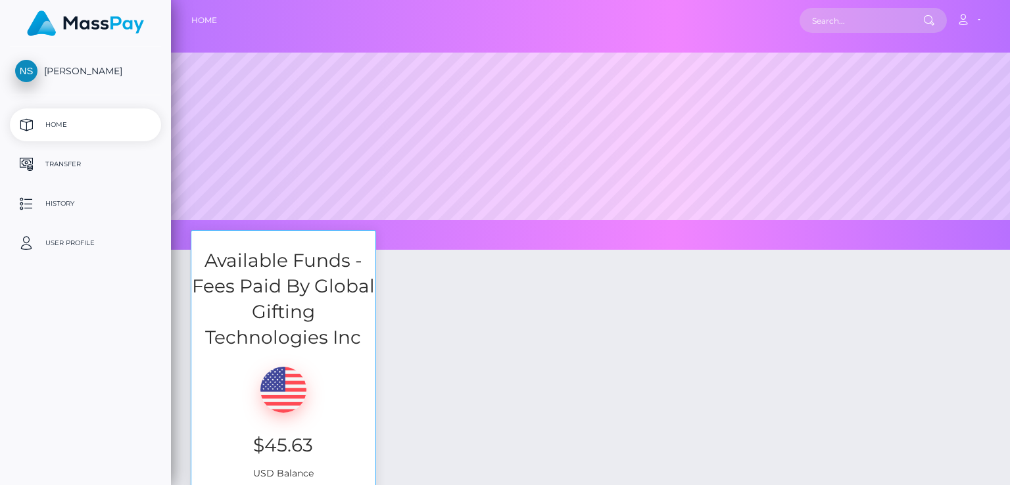
select select
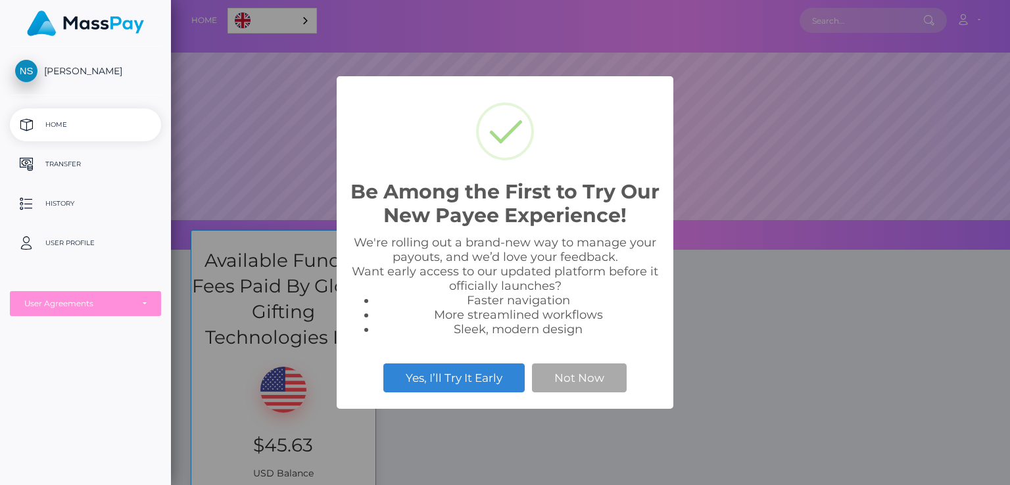
scroll to position [250, 839]
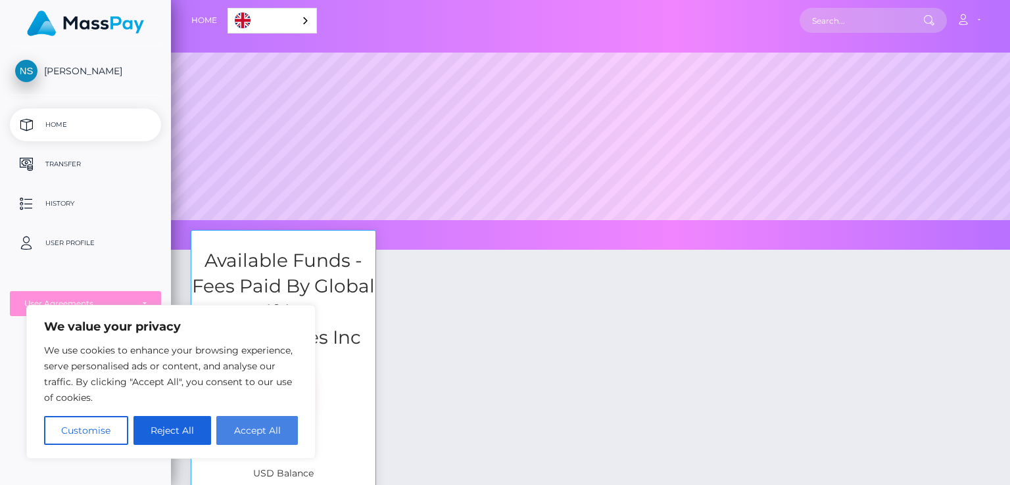
click at [276, 431] on button "Accept All" at bounding box center [257, 430] width 82 height 29
checkbox input "true"
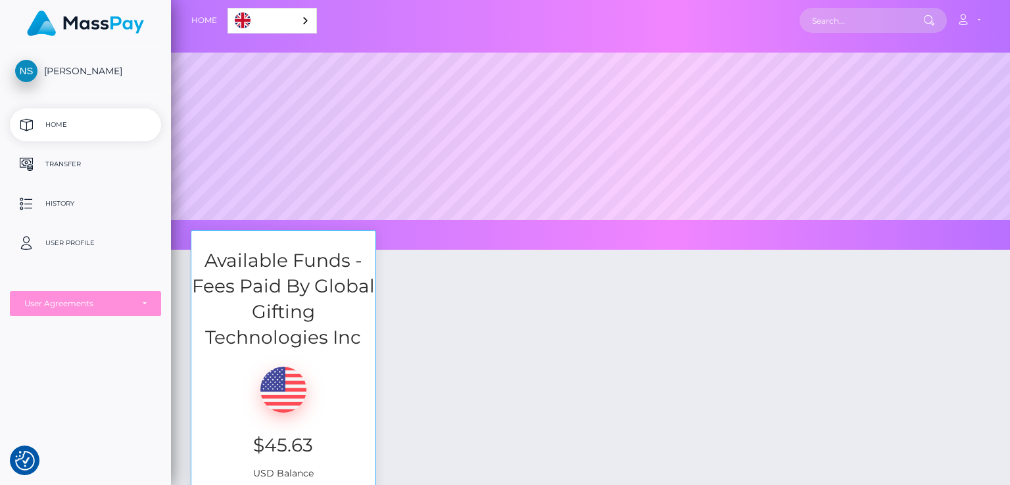
scroll to position [132, 0]
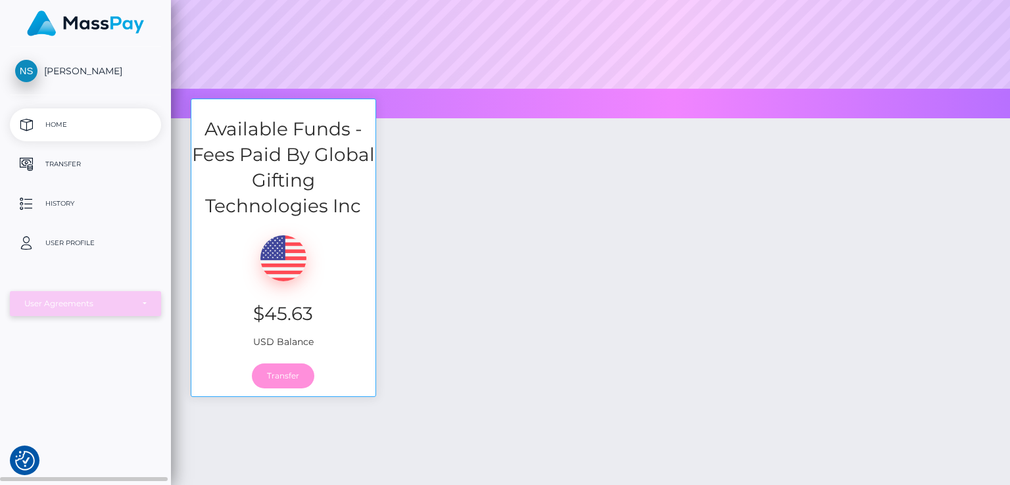
click at [135, 306] on div "User Agreements" at bounding box center [85, 304] width 122 height 11
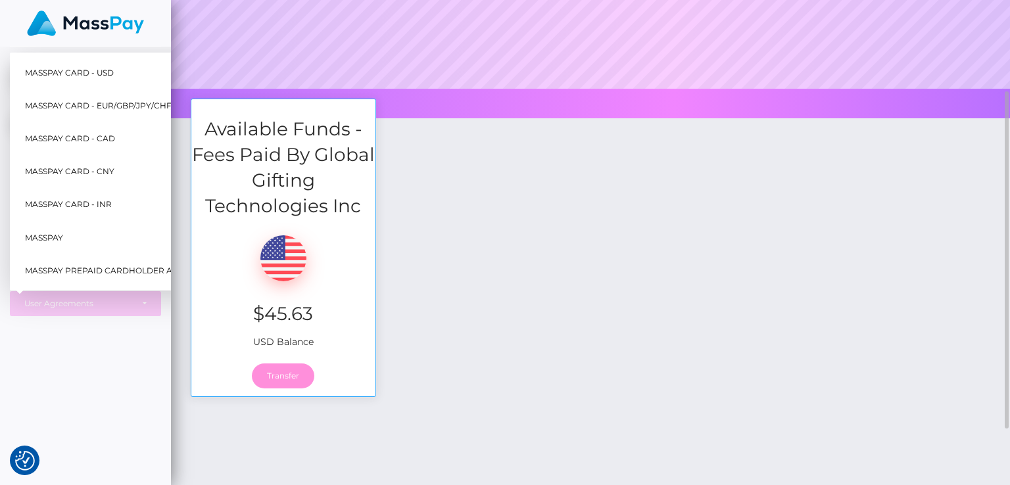
click at [453, 206] on div "Available Funds - Fees Paid By Global Gifting Technologies Inc $45.63 USD Balan…" at bounding box center [591, 255] width 820 height 312
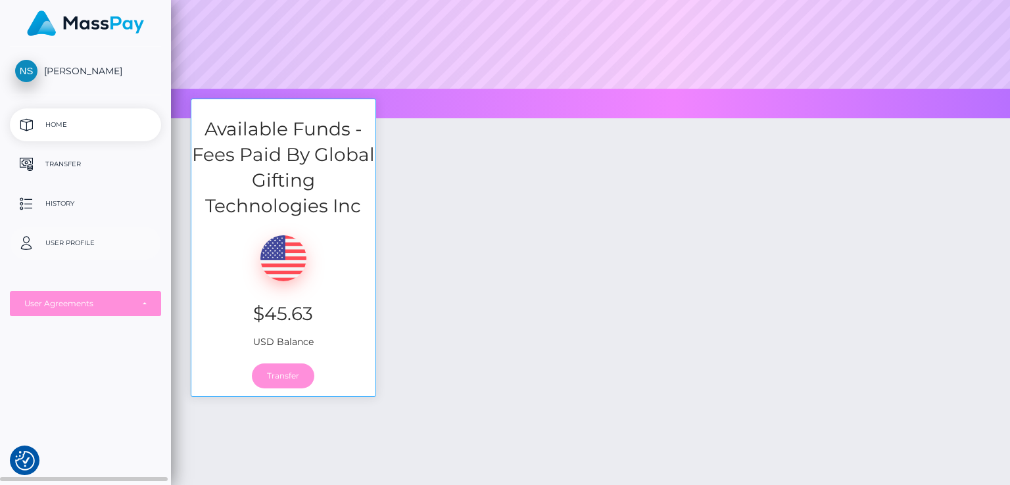
click at [63, 244] on p "User Profile" at bounding box center [85, 243] width 141 height 20
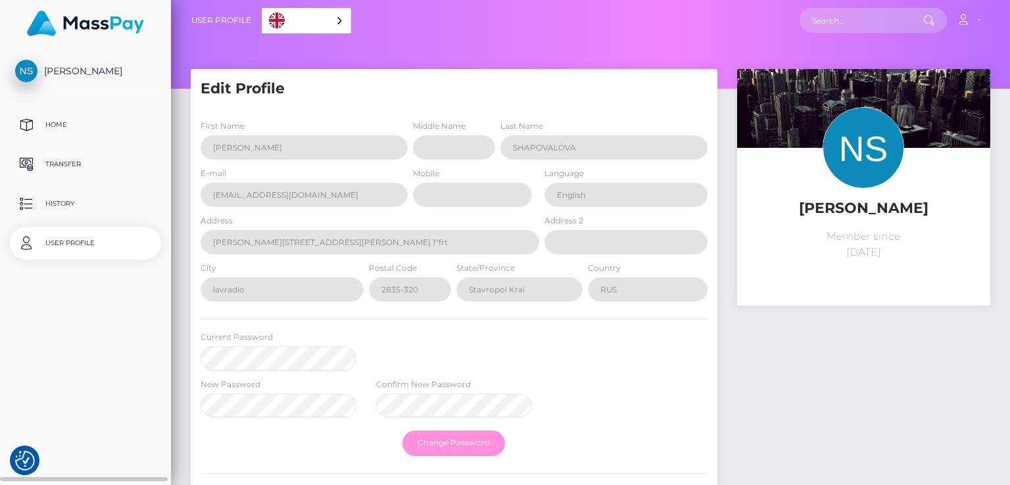
select select
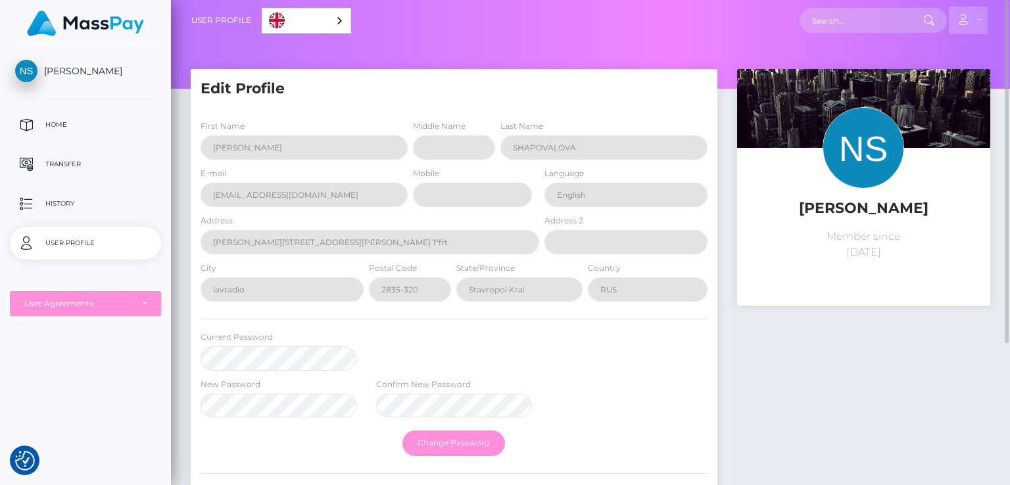
click at [975, 21] on link "Account" at bounding box center [968, 21] width 39 height 28
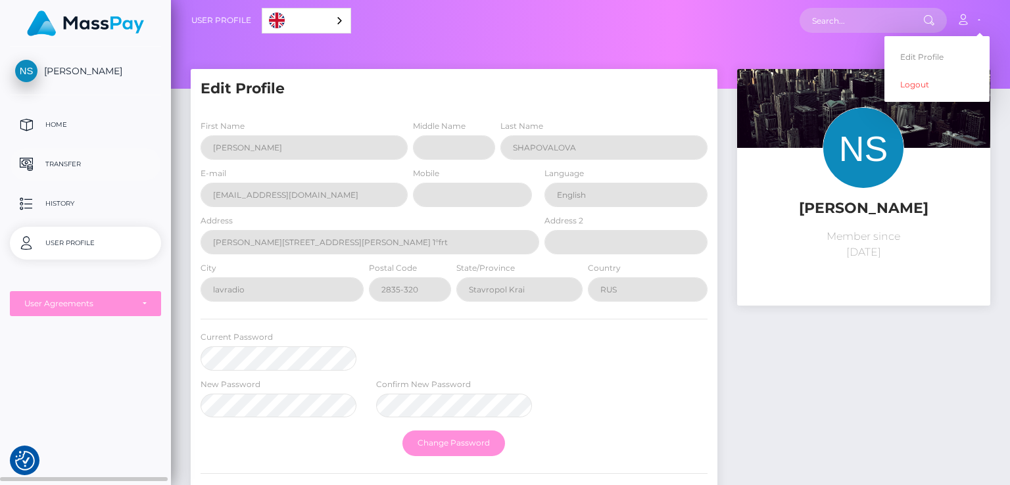
click at [45, 164] on p "Transfer" at bounding box center [85, 165] width 141 height 20
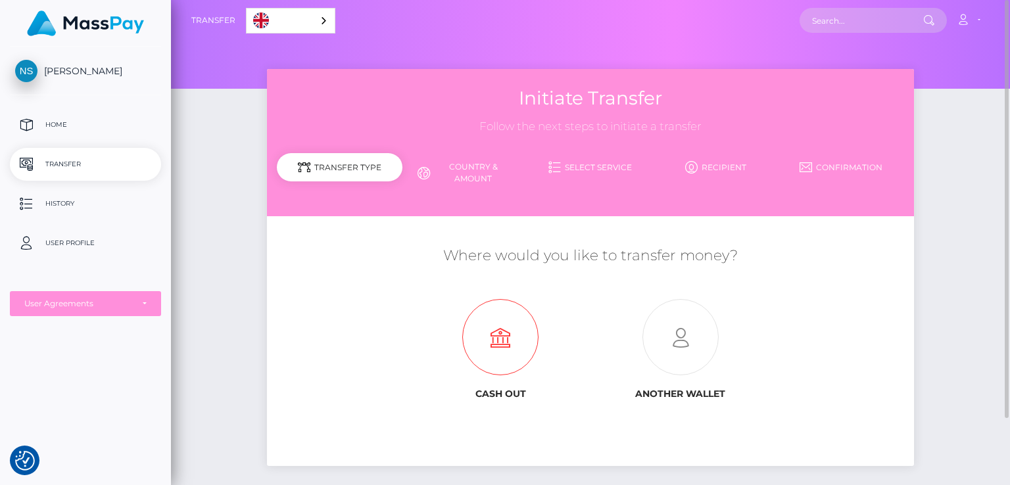
click at [508, 348] on icon at bounding box center [501, 338] width 180 height 76
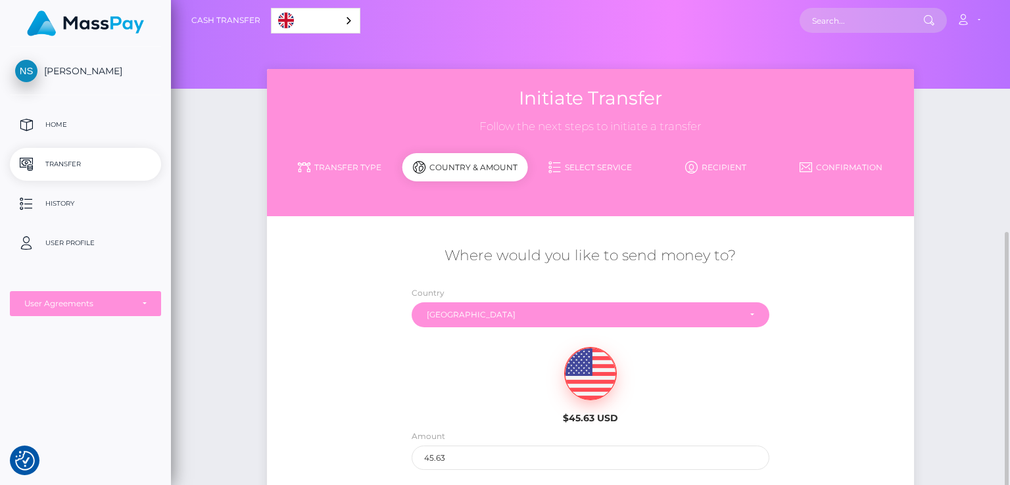
scroll to position [132, 0]
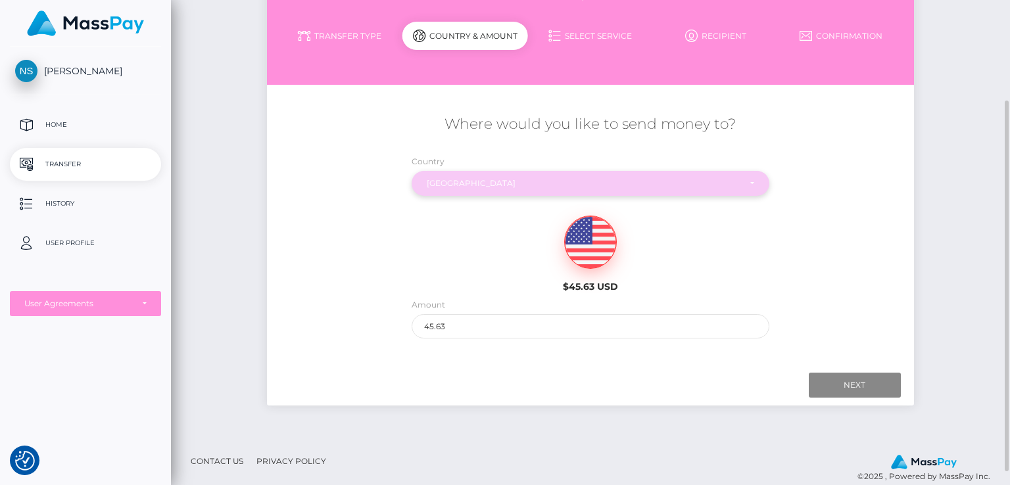
click at [504, 184] on div "Russia" at bounding box center [583, 183] width 312 height 11
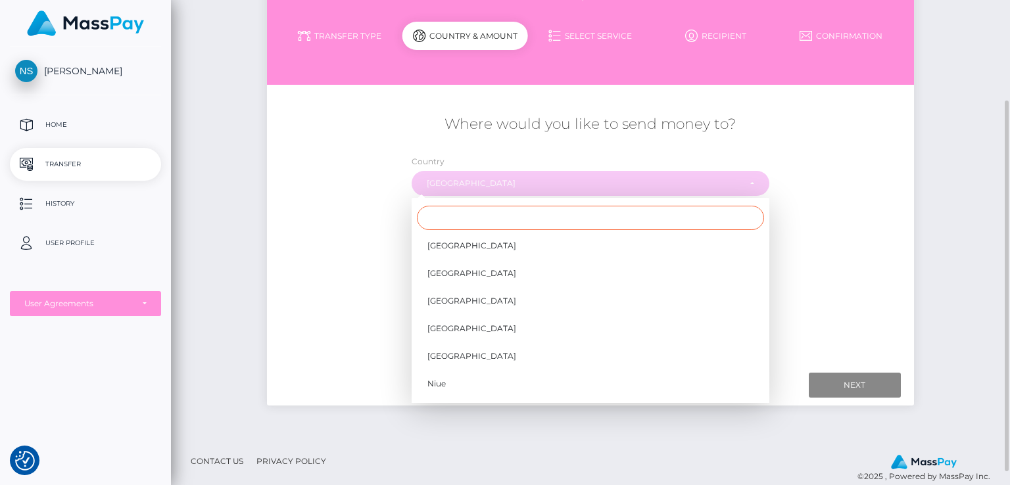
click at [528, 222] on input "Search" at bounding box center [590, 218] width 347 height 24
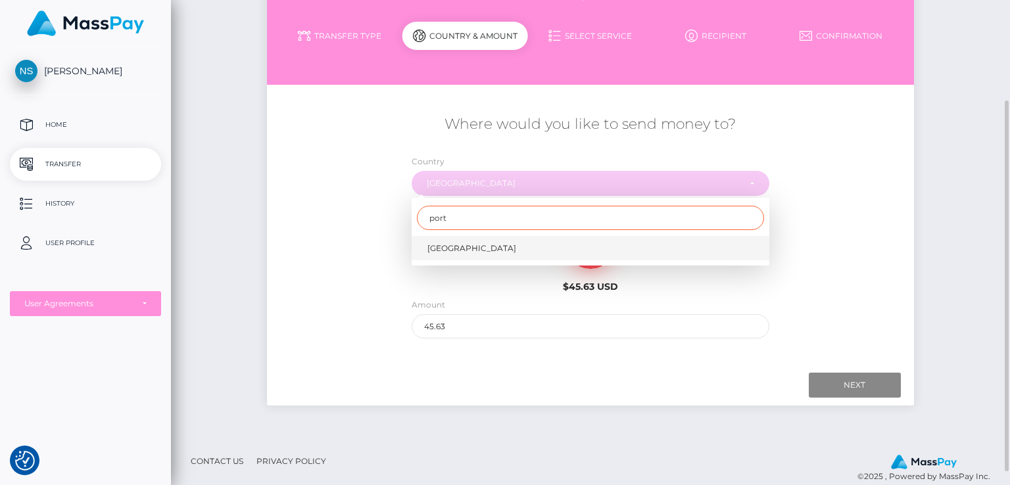
type input "port"
click at [519, 241] on link "Portugal" at bounding box center [591, 248] width 358 height 24
select select "PRT"
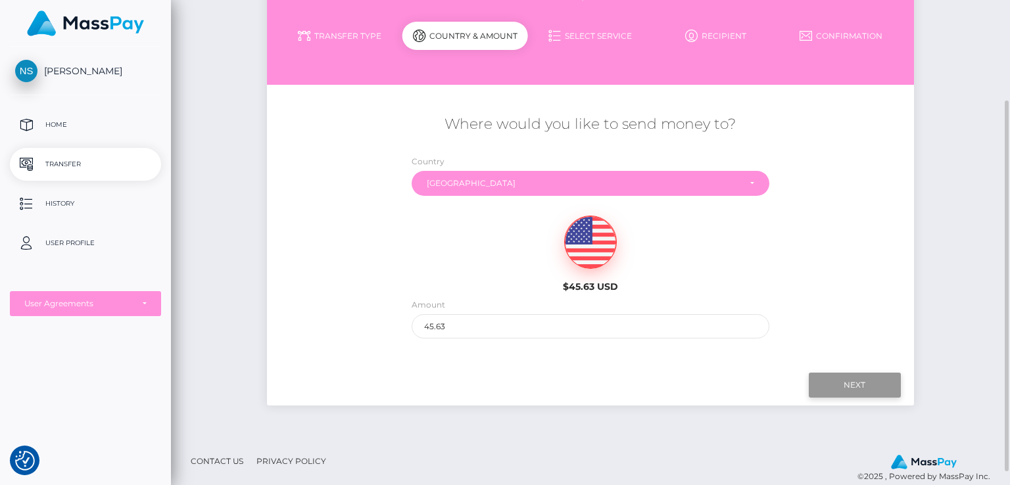
click at [858, 387] on input "Next" at bounding box center [855, 385] width 92 height 25
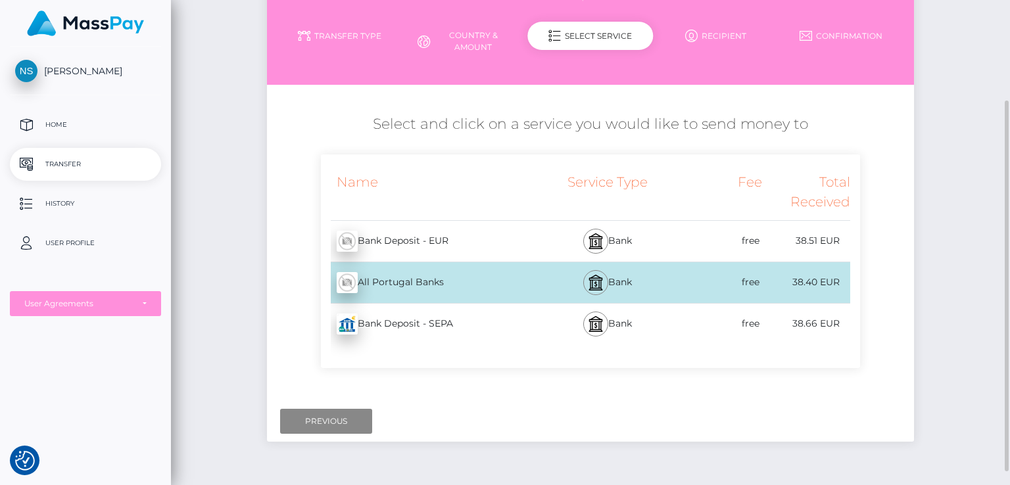
scroll to position [184, 0]
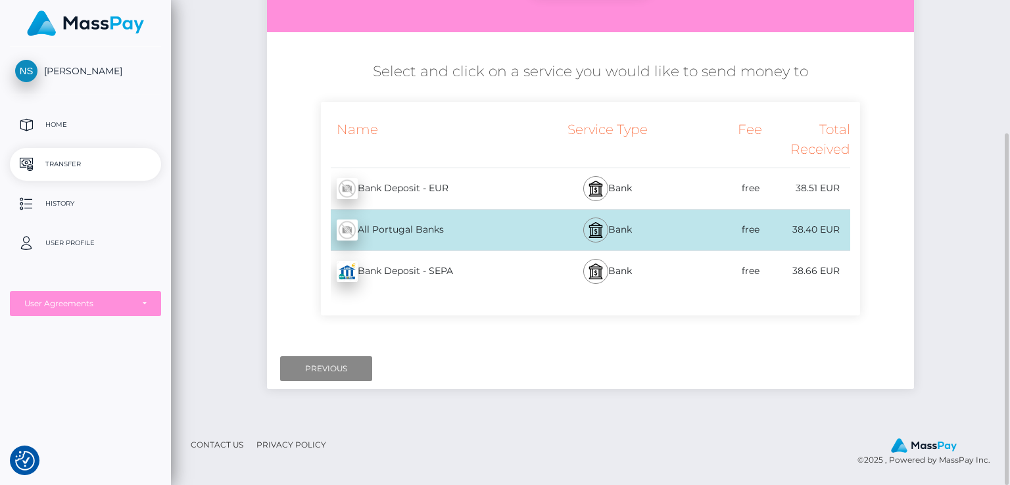
click at [424, 277] on div "Bank Deposit - SEPA - EUR" at bounding box center [431, 271] width 220 height 37
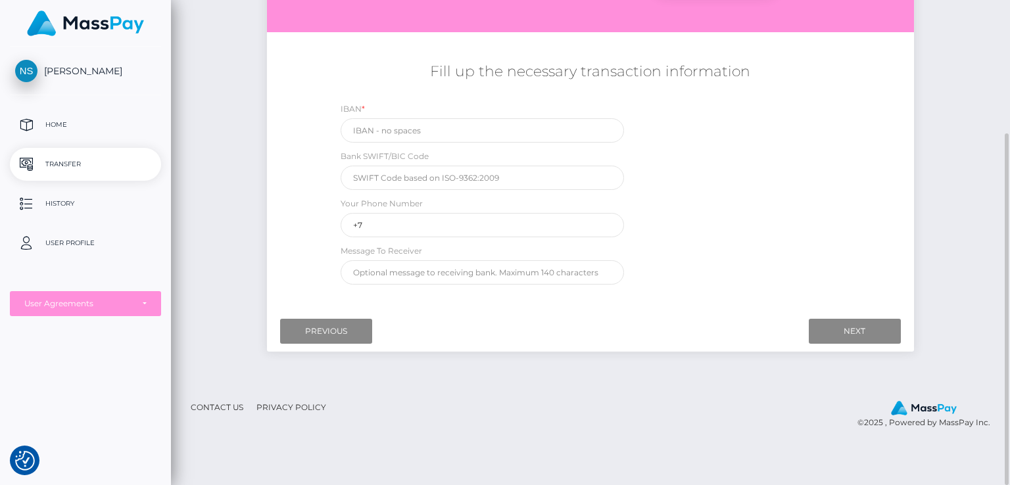
scroll to position [118, 0]
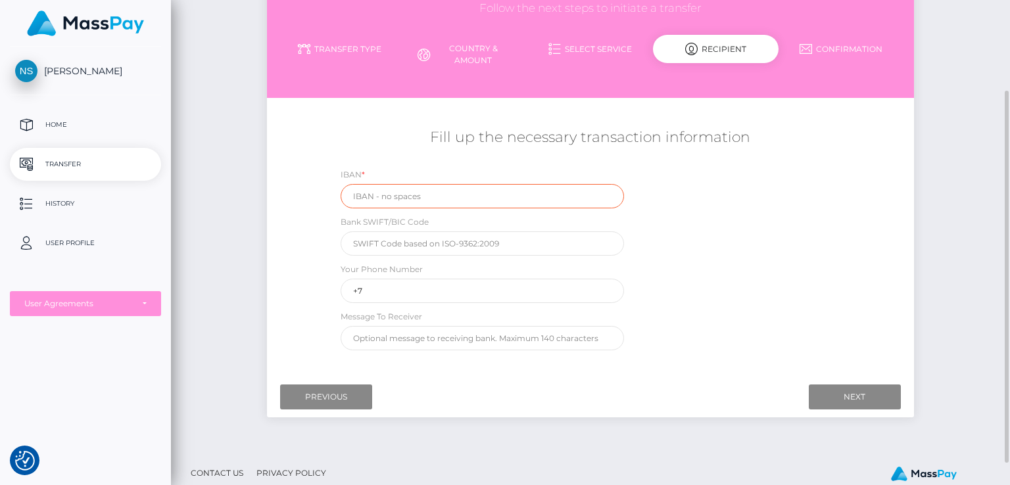
click at [404, 202] on input "text" at bounding box center [482, 196] width 283 height 24
drag, startPoint x: 458, startPoint y: 243, endPoint x: 437, endPoint y: 255, distance: 23.3
click at [458, 243] on input "text" at bounding box center [482, 244] width 283 height 24
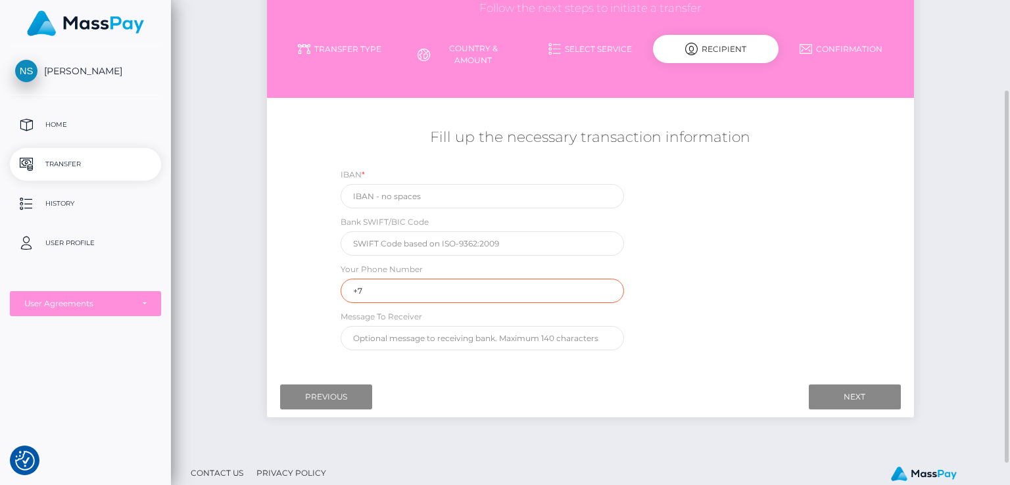
click at [421, 295] on input "+7" at bounding box center [482, 291] width 283 height 24
click at [422, 294] on input "+7" at bounding box center [482, 291] width 283 height 24
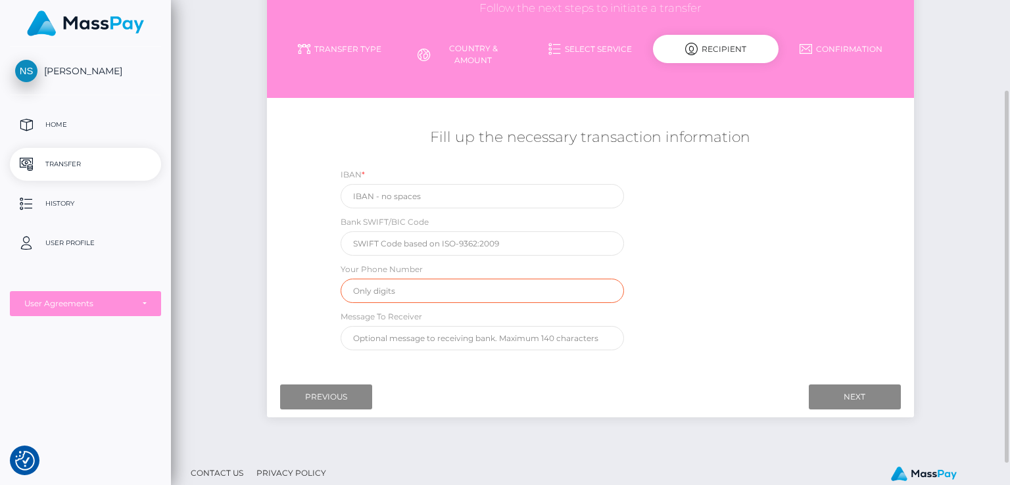
click at [422, 294] on input "tel" at bounding box center [482, 291] width 283 height 24
click at [422, 295] on input "+351933658691" at bounding box center [482, 291] width 283 height 24
type input "+351933902291"
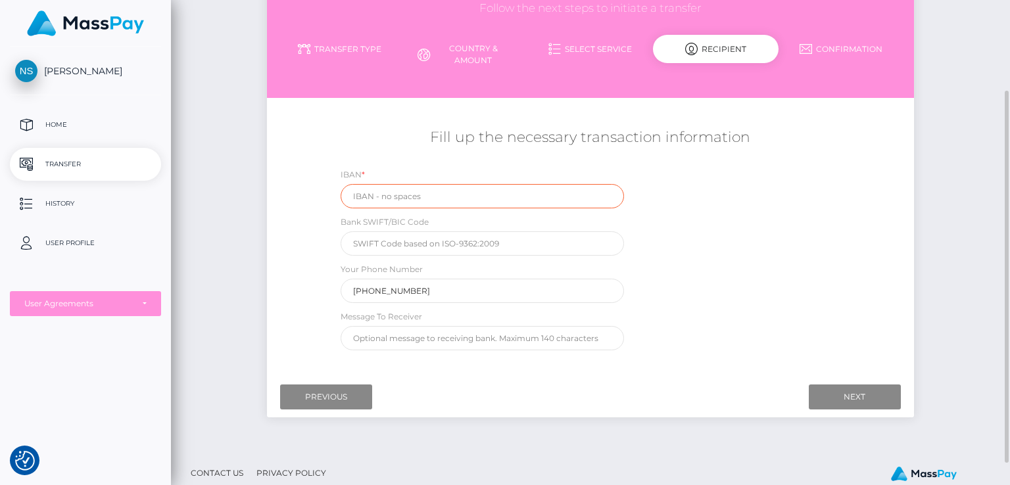
click at [450, 201] on input "text" at bounding box center [482, 196] width 283 height 24
click at [387, 248] on input "text" at bounding box center [482, 244] width 283 height 24
type input "CGDIPTPL"
click at [434, 199] on input "text" at bounding box center [482, 196] width 283 height 24
paste input "PT50003503790000665793032"
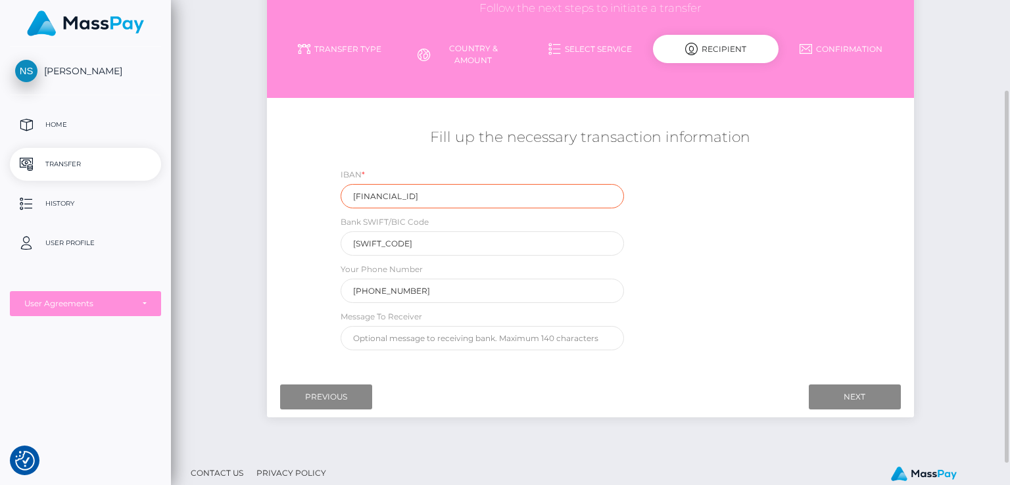
type input "PT50003503790000665793032"
click at [478, 340] on input "text" at bounding box center [482, 338] width 283 height 24
click at [708, 320] on div "IBAN * PT50003503790000665793032 Bank SWIFT/BIC Code CGDIPTPL Your Phone Number…" at bounding box center [590, 262] width 539 height 189
click at [866, 398] on input "Next" at bounding box center [855, 397] width 92 height 25
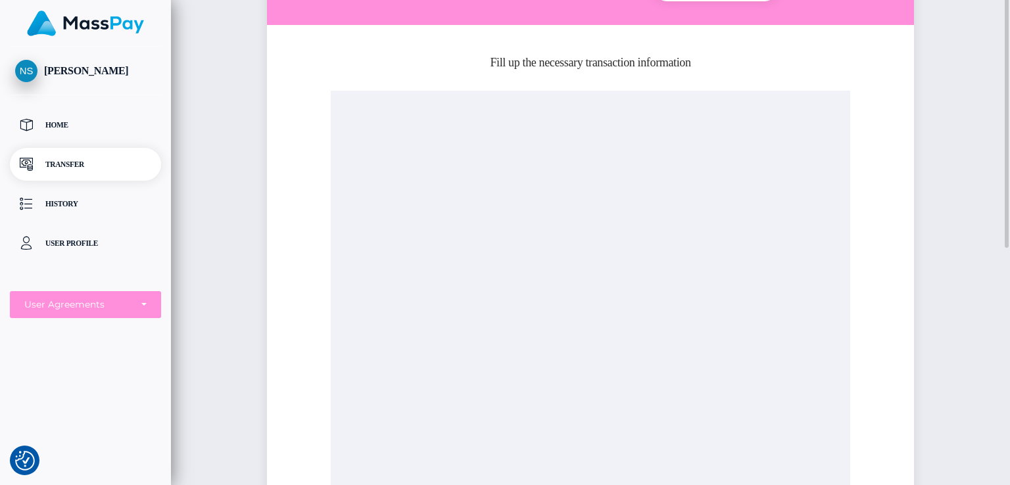
scroll to position [53, 0]
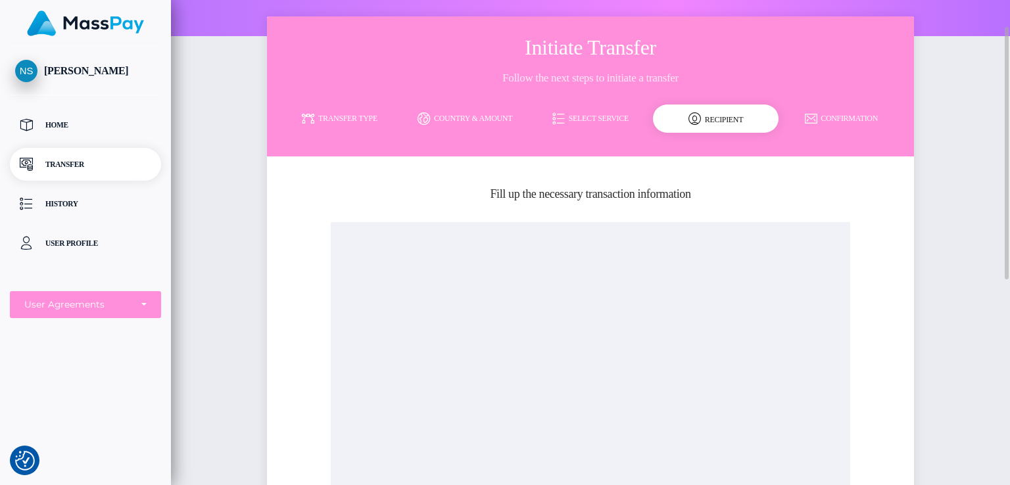
click at [900, 203] on h5 "Fill up the necessary transaction information" at bounding box center [590, 194] width 627 height 16
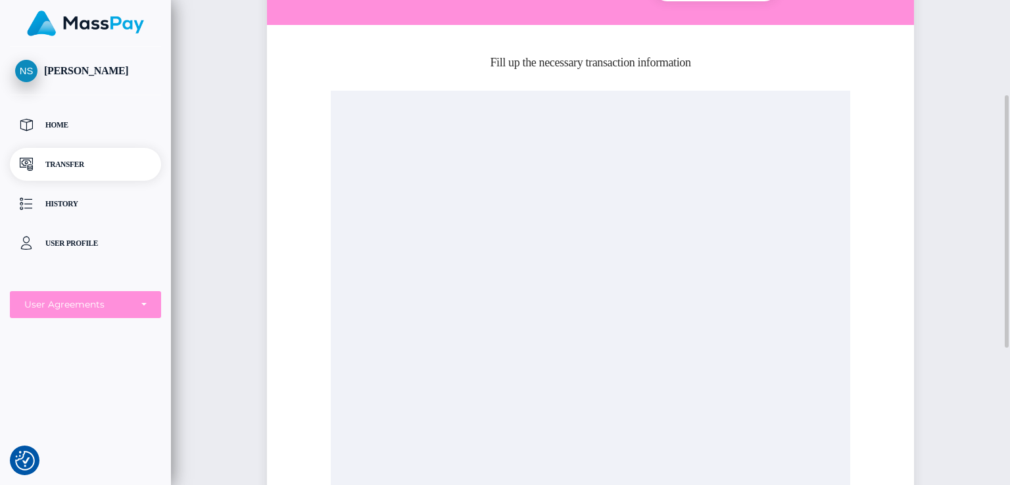
scroll to position [447, 0]
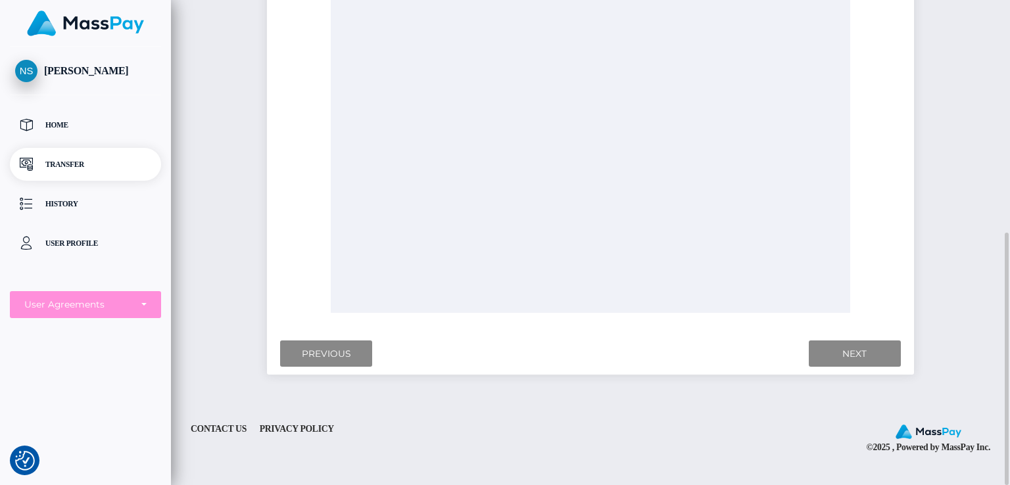
click at [468, 198] on div at bounding box center [590, 70] width 519 height 485
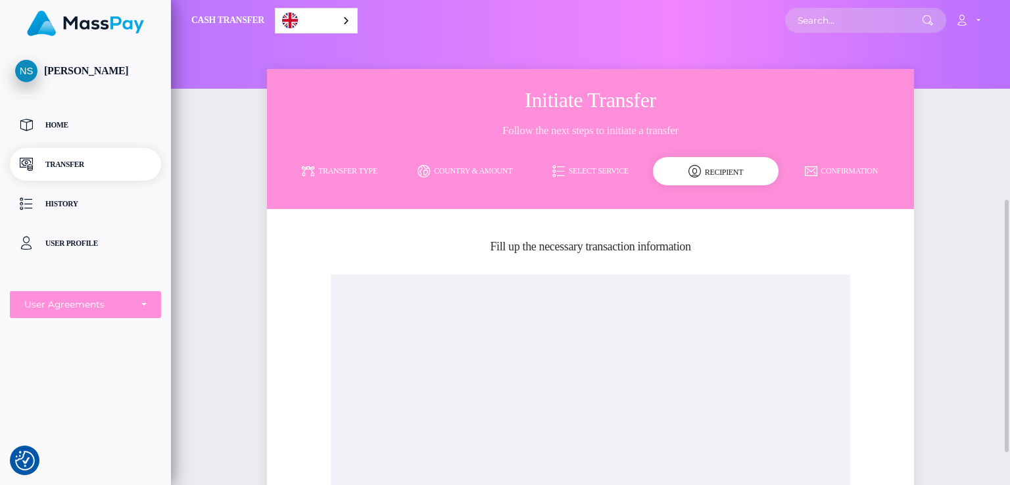
scroll to position [132, 0]
